Goal: Navigation & Orientation: Find specific page/section

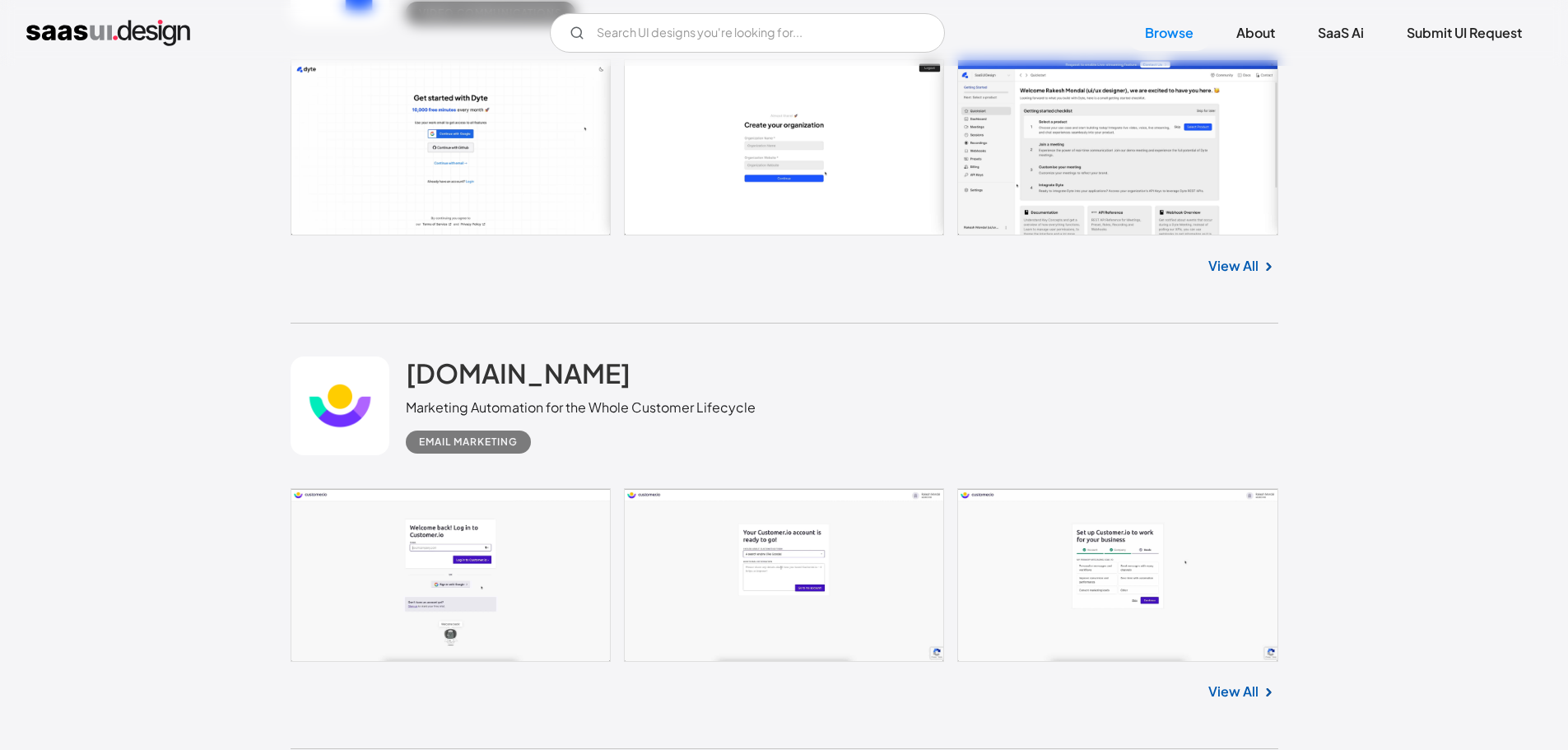
scroll to position [4402, 0]
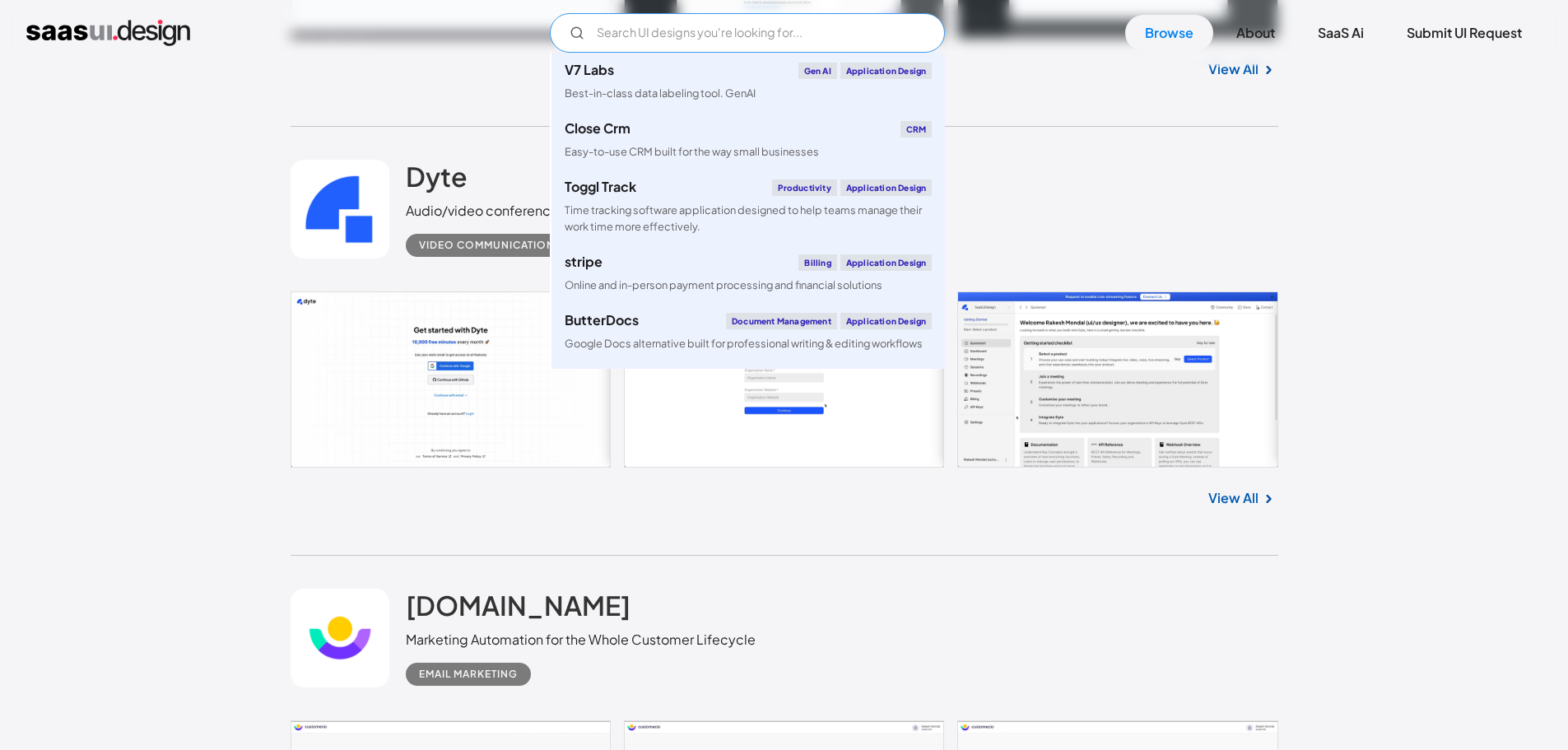
click at [671, 26] on input "Email Form" at bounding box center [747, 33] width 395 height 40
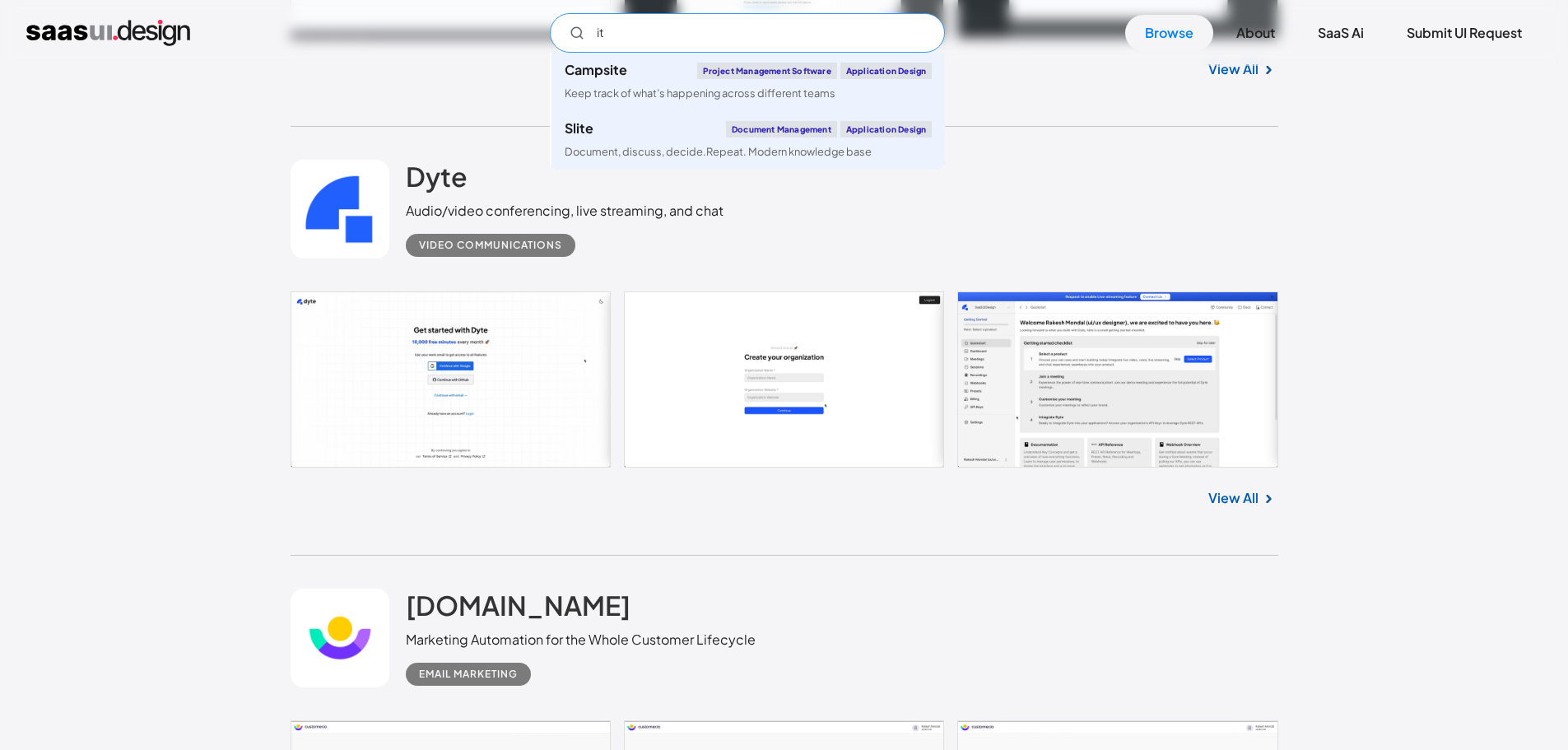
type input "i"
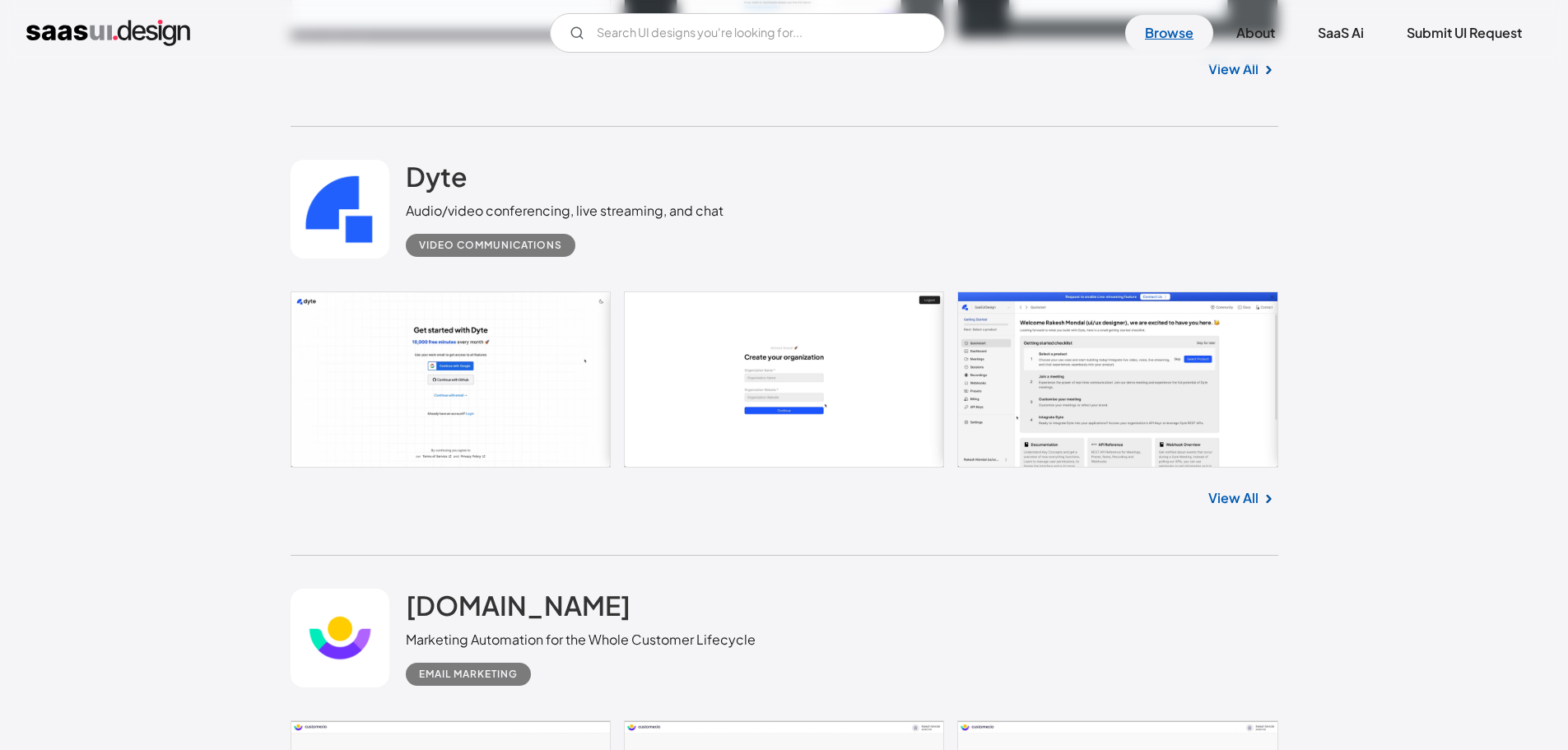
click at [1158, 38] on link "Browse" at bounding box center [1169, 33] width 88 height 36
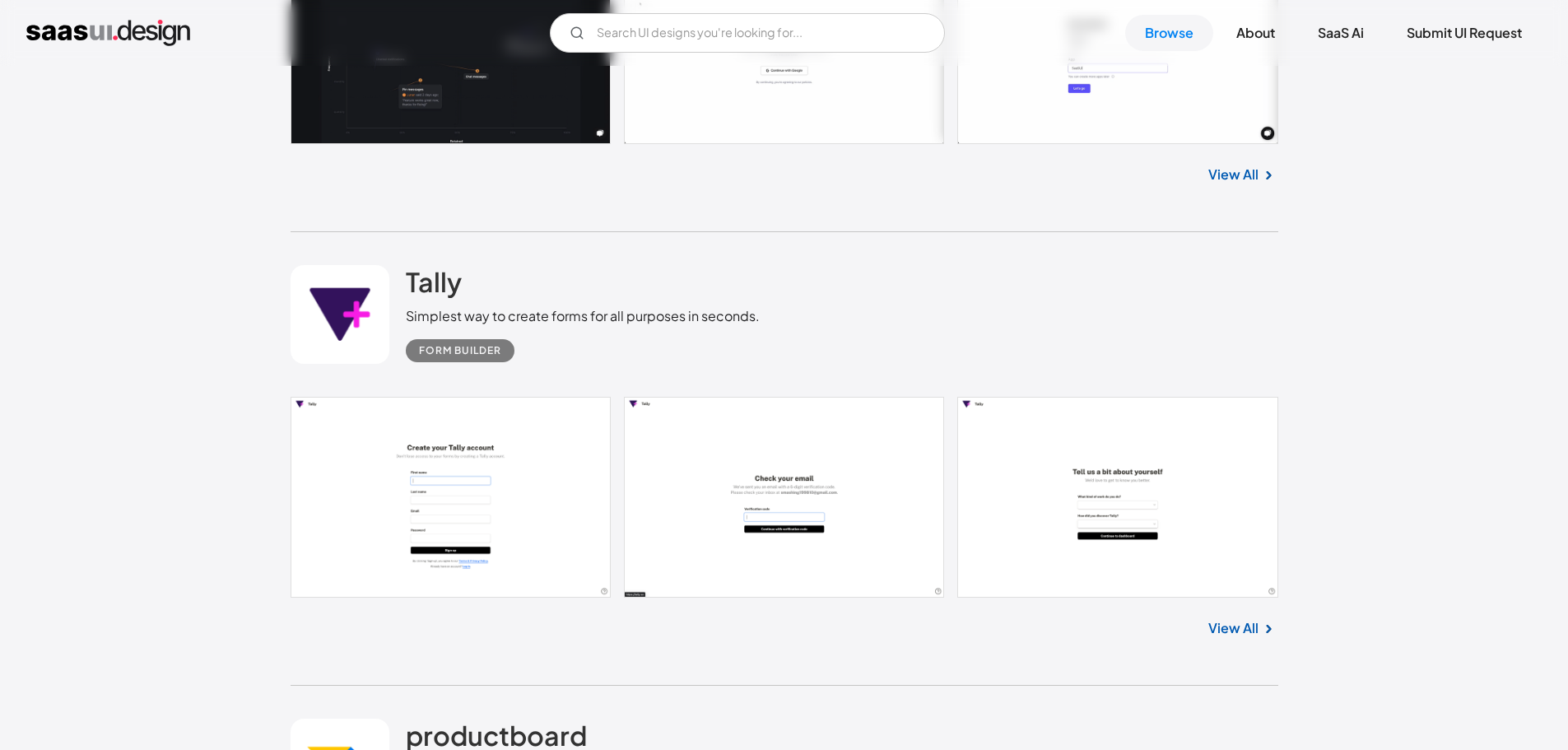
scroll to position [24244, 0]
